Goal: Find specific page/section: Find specific page/section

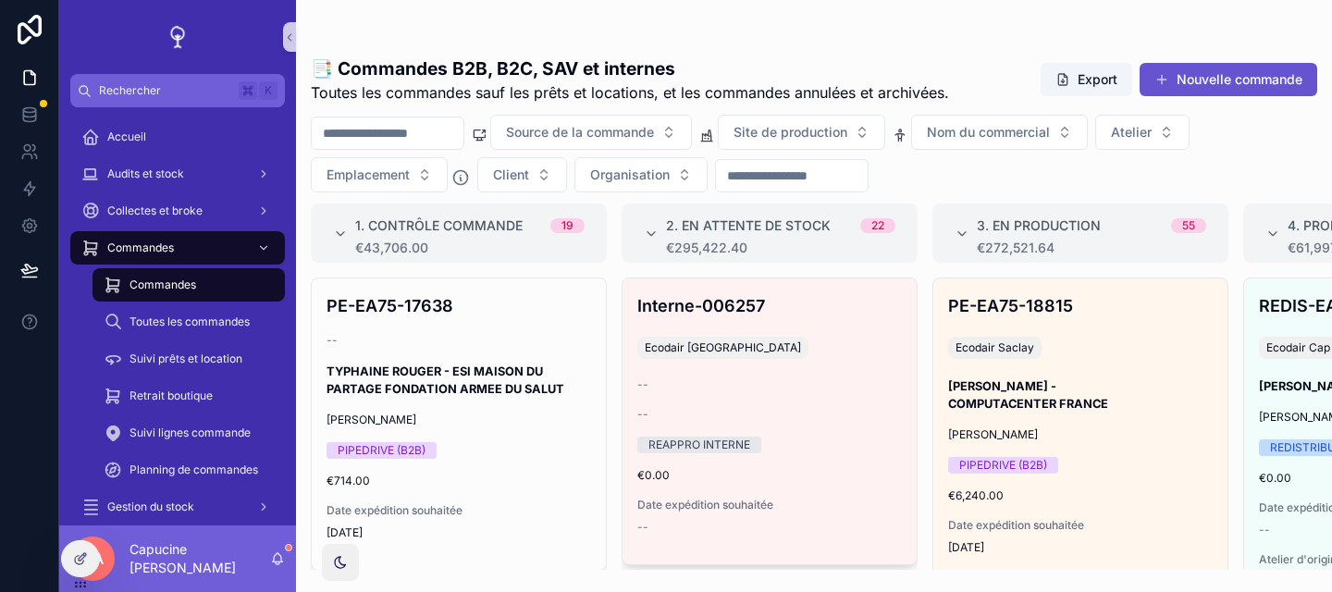
click at [931, 197] on div "📑 Commandes B2B, B2C, SAV et internes Toutes les commandes sauf les prêts et lo…" at bounding box center [814, 306] width 1036 height 525
